Goal: Information Seeking & Learning: Learn about a topic

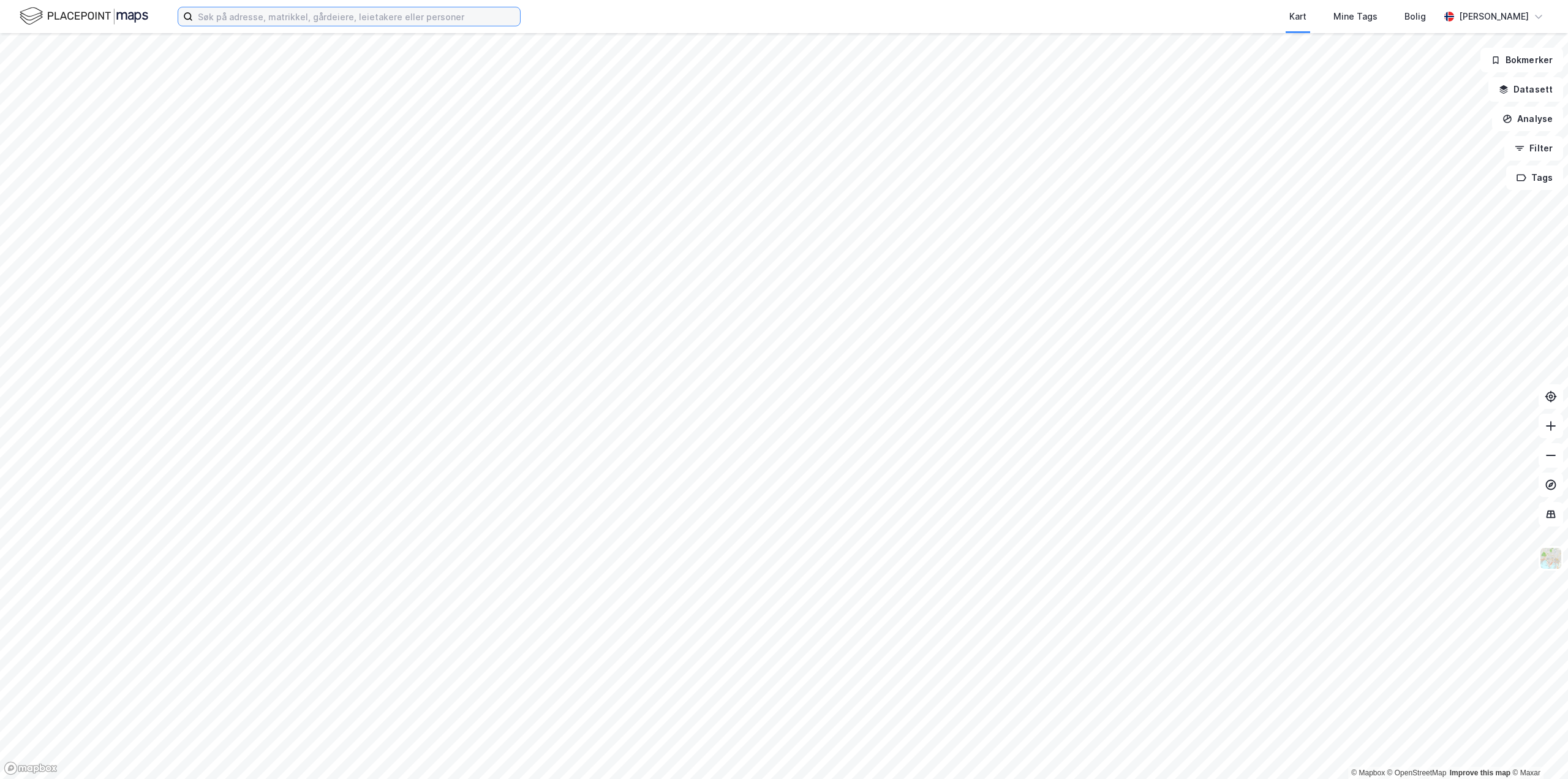
click at [219, 20] on input at bounding box center [357, 17] width 327 height 18
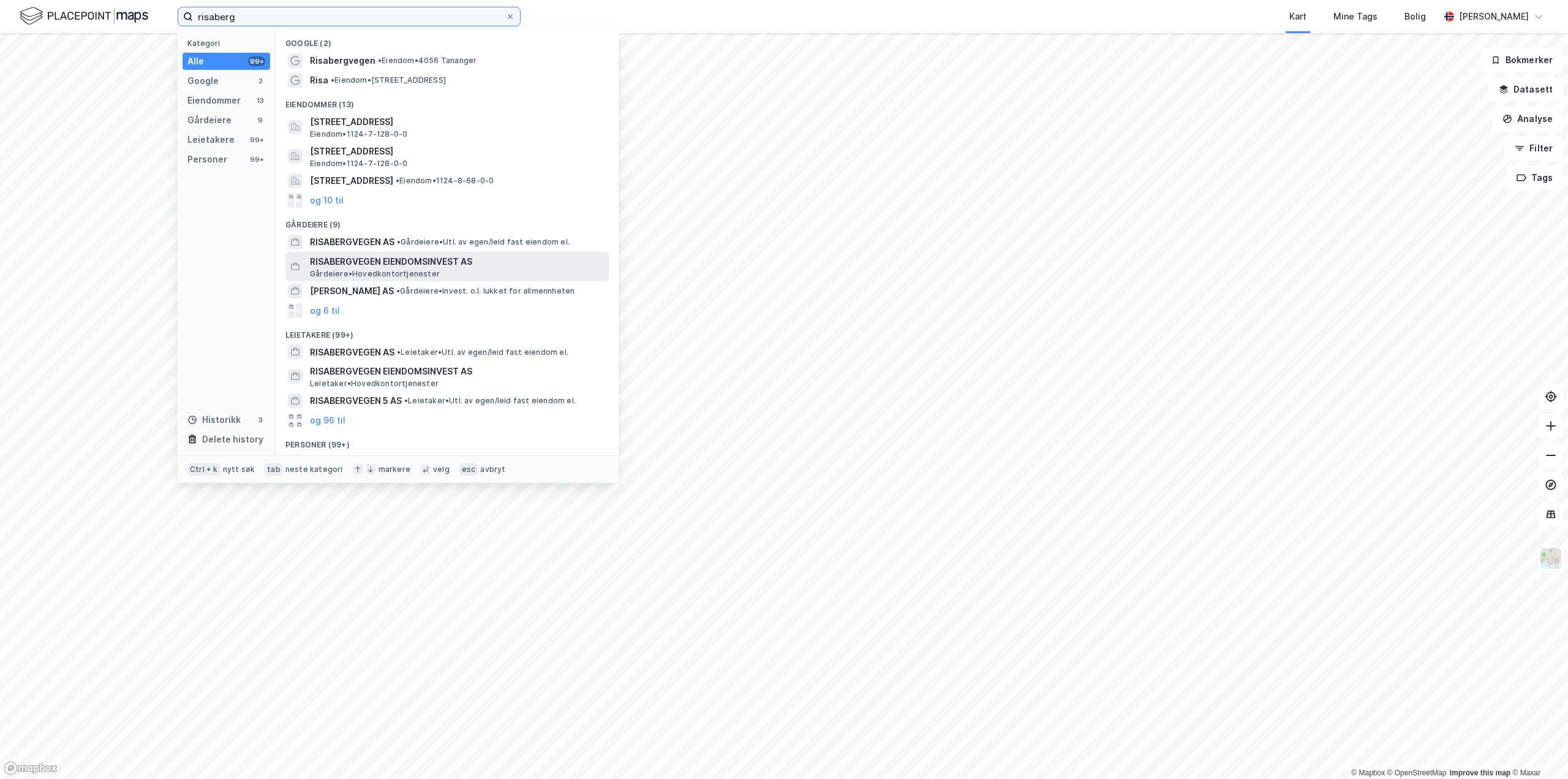
type input "risaberg"
click at [434, 278] on div "RISABERGVEGEN EIENDOMSINVEST AS Gårdeiere • Hovedkontortjenester" at bounding box center [457, 267] width 296 height 25
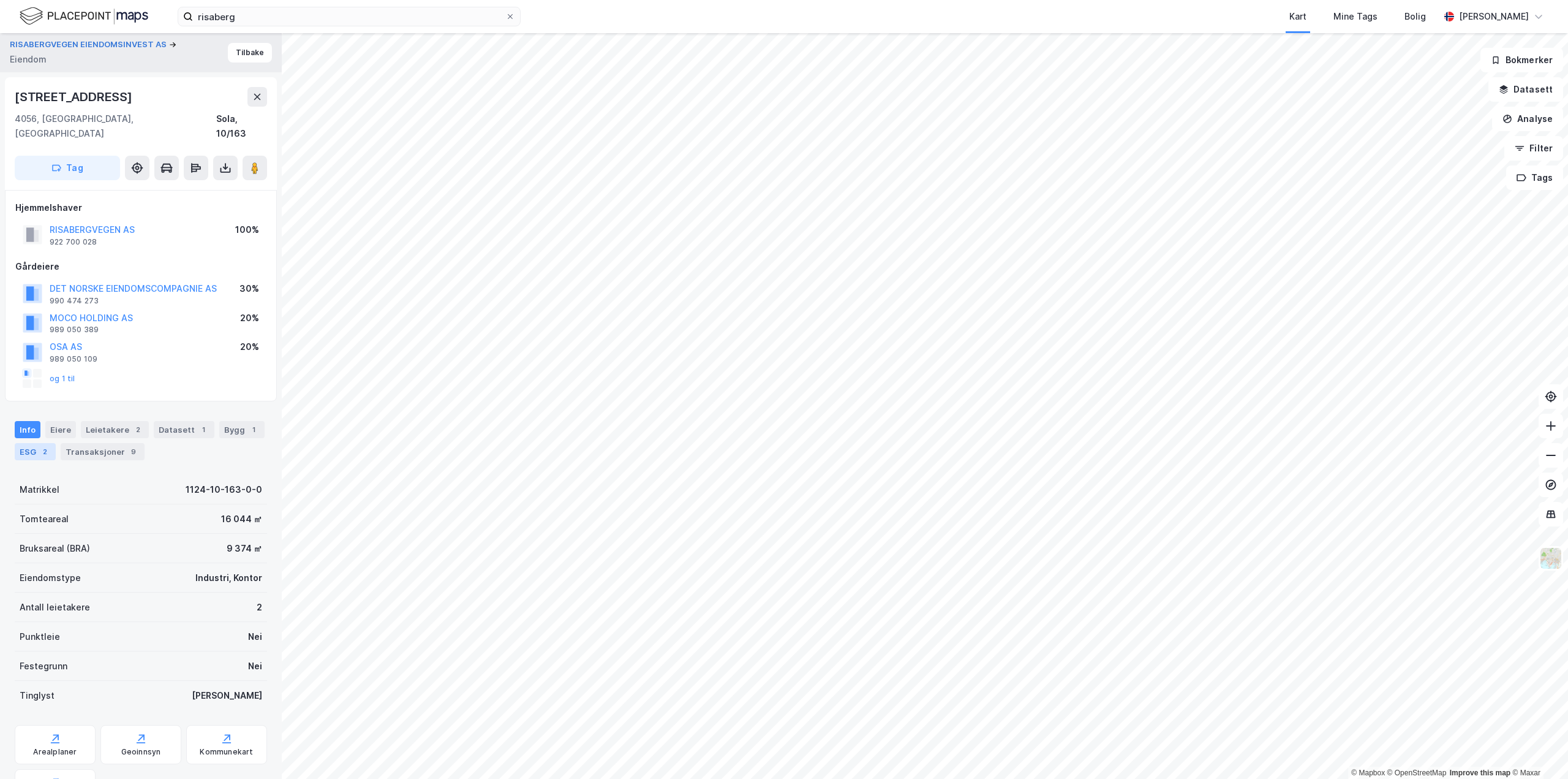
click at [30, 443] on div "ESG 2" at bounding box center [36, 451] width 41 height 17
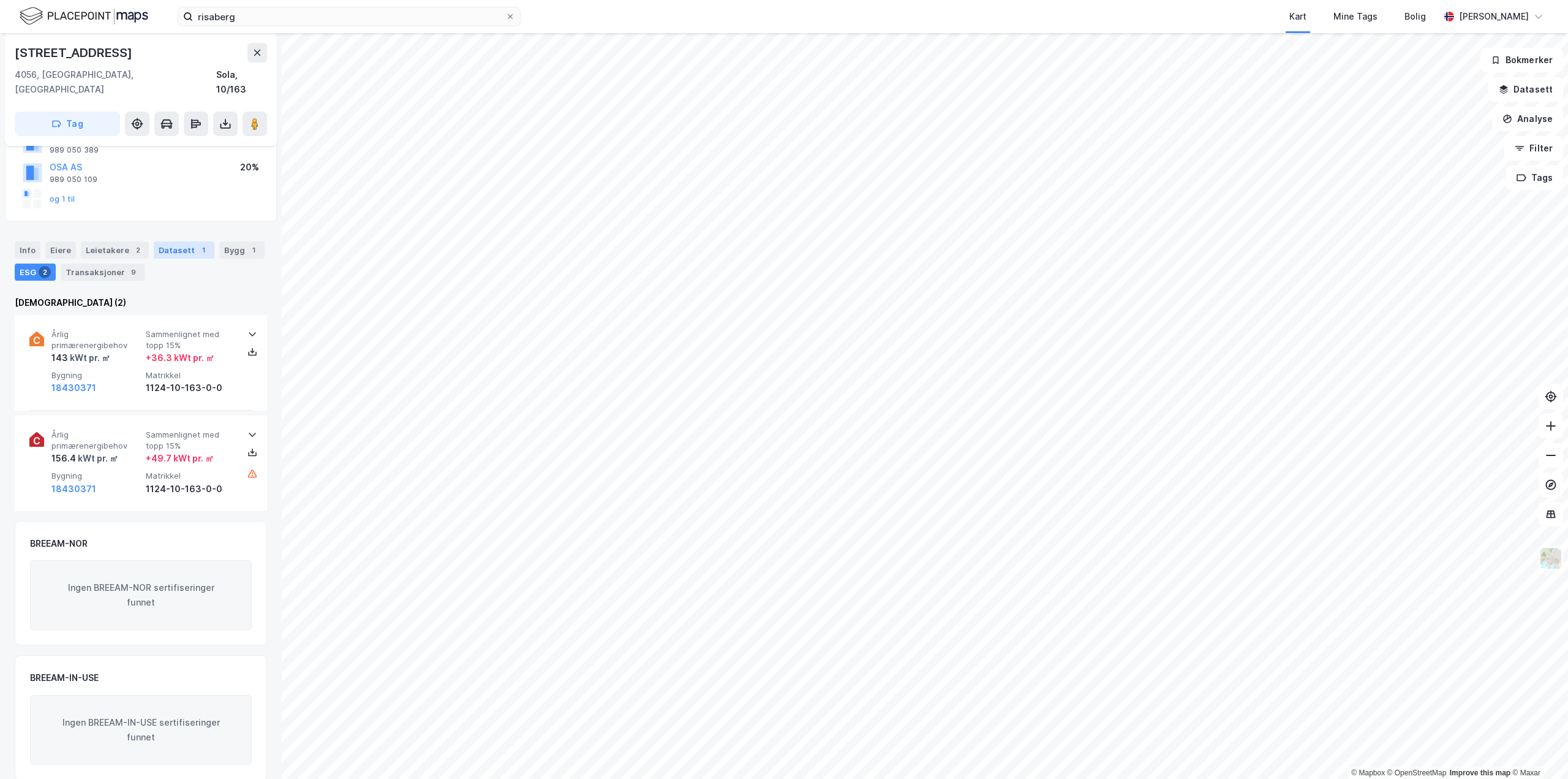
scroll to position [181, 0]
click at [248, 328] on icon at bounding box center [253, 333] width 10 height 10
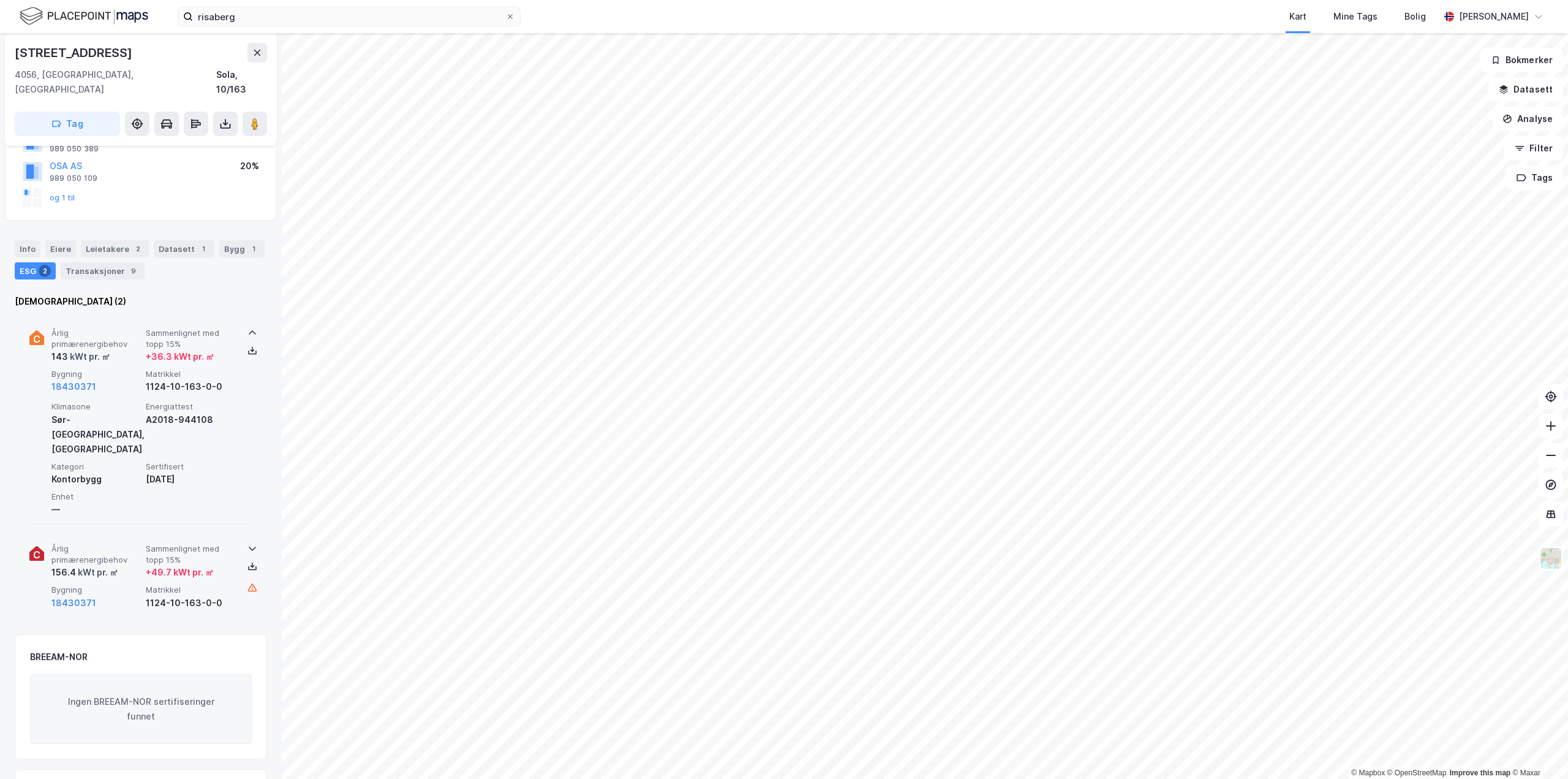
click at [248, 544] on icon at bounding box center [253, 549] width 10 height 10
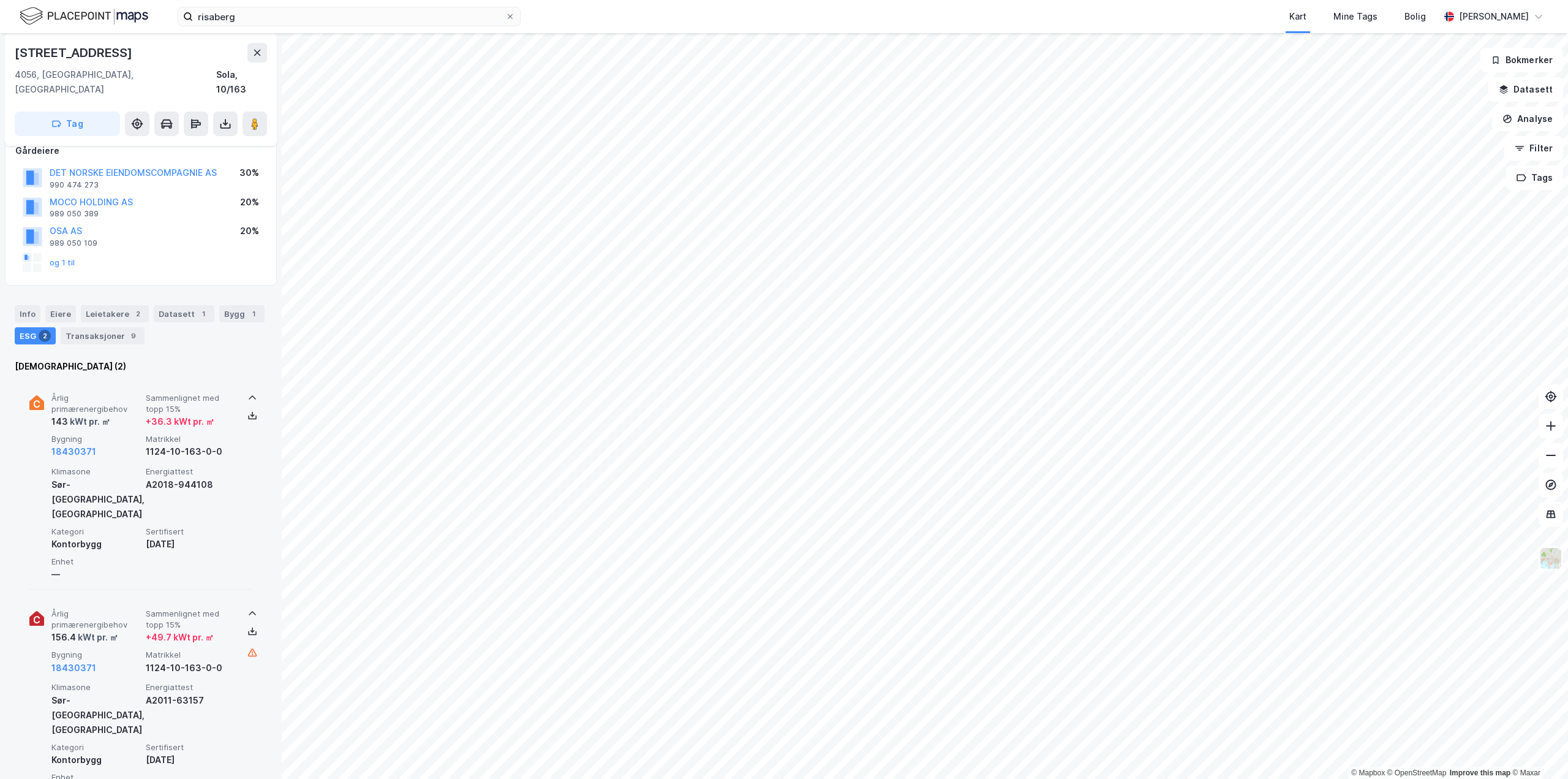
scroll to position [58, 0]
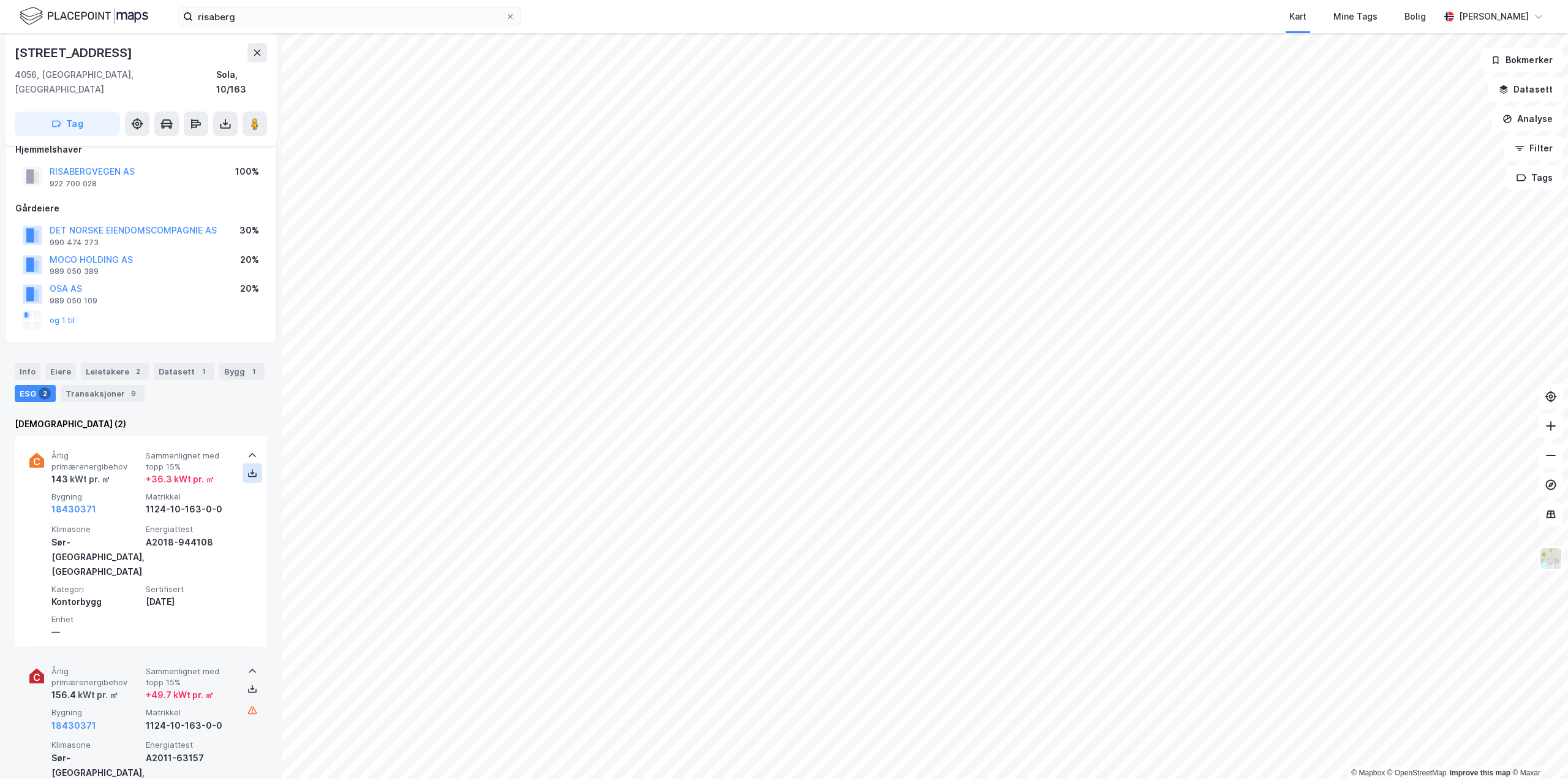
click at [249, 468] on icon at bounding box center [253, 473] width 10 height 10
